Goal: Task Accomplishment & Management: Use online tool/utility

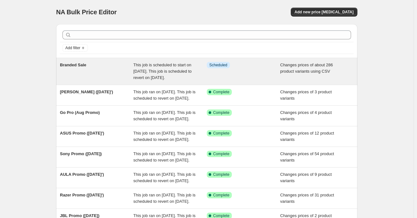
click at [179, 73] on span "This job is scheduled to start on [DATE]. This job is scheduled to revert on [D…" at bounding box center [163, 71] width 58 height 17
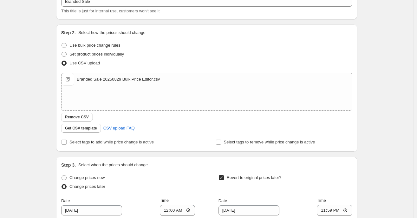
scroll to position [95, 0]
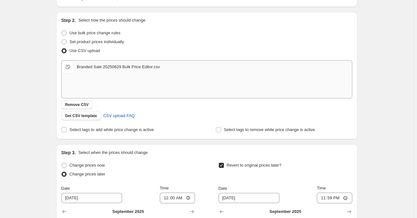
click at [74, 68] on span "Branded Sale 20250829 Bulk Price Editor.csv" at bounding box center [68, 67] width 13 height 13
click at [135, 66] on div "Branded Sale 20250829 Bulk Price Editor.csv" at bounding box center [118, 67] width 83 height 6
click at [109, 76] on div "Branded Sale 20250829 Bulk Price Editor.csv Branded Sale 20250829 Bulk Price Ed…" at bounding box center [207, 79] width 291 height 37
type input "C:\fakepath\Branded Sale 20250829 Bulk Price Editor.csv"
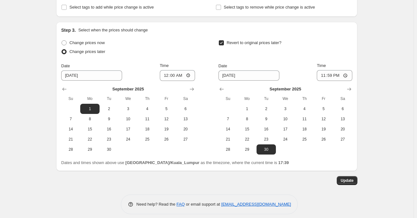
scroll to position [223, 0]
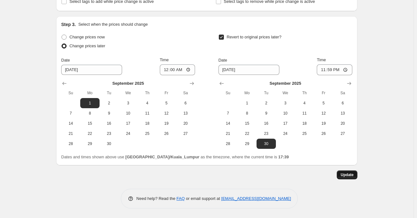
click at [353, 173] on span "Update" at bounding box center [347, 174] width 13 height 5
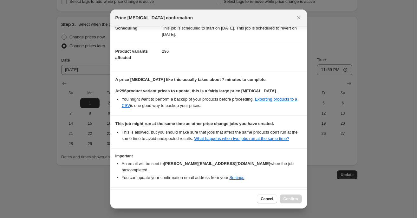
scroll to position [35, 0]
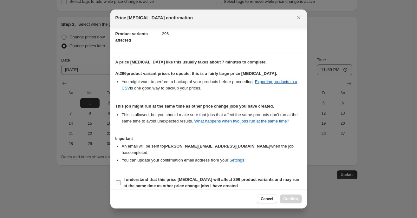
click at [117, 180] on input "I understand that this price [MEDICAL_DATA] will affect 296 product variants an…" at bounding box center [118, 182] width 5 height 5
checkbox input "true"
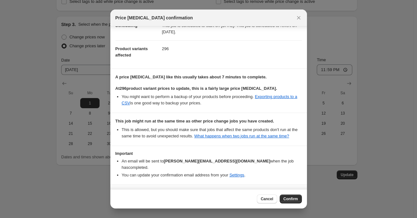
scroll to position [0, 0]
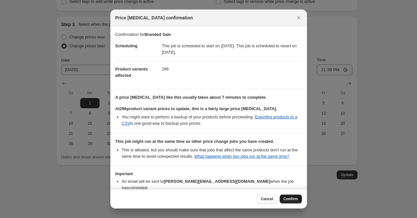
click at [296, 199] on span "Confirm" at bounding box center [291, 198] width 15 height 5
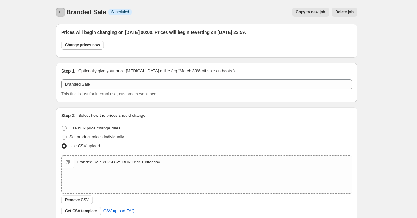
click at [60, 11] on icon "Price change jobs" at bounding box center [60, 12] width 6 height 6
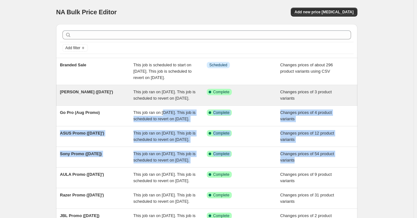
drag, startPoint x: 58, startPoint y: 193, endPoint x: 185, endPoint y: 98, distance: 159.2
click at [176, 108] on div "NA Bulk Price Editor. This page is ready NA Bulk Price Editor Add new price [ME…" at bounding box center [207, 166] width 414 height 333
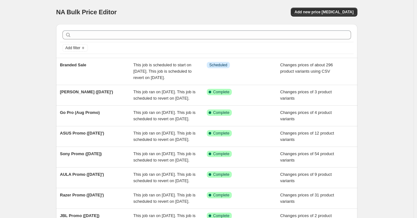
click at [408, 32] on div "NA Bulk Price Editor. This page is ready NA Bulk Price Editor Add new price [ME…" at bounding box center [207, 166] width 414 height 333
